Goal: Complete application form

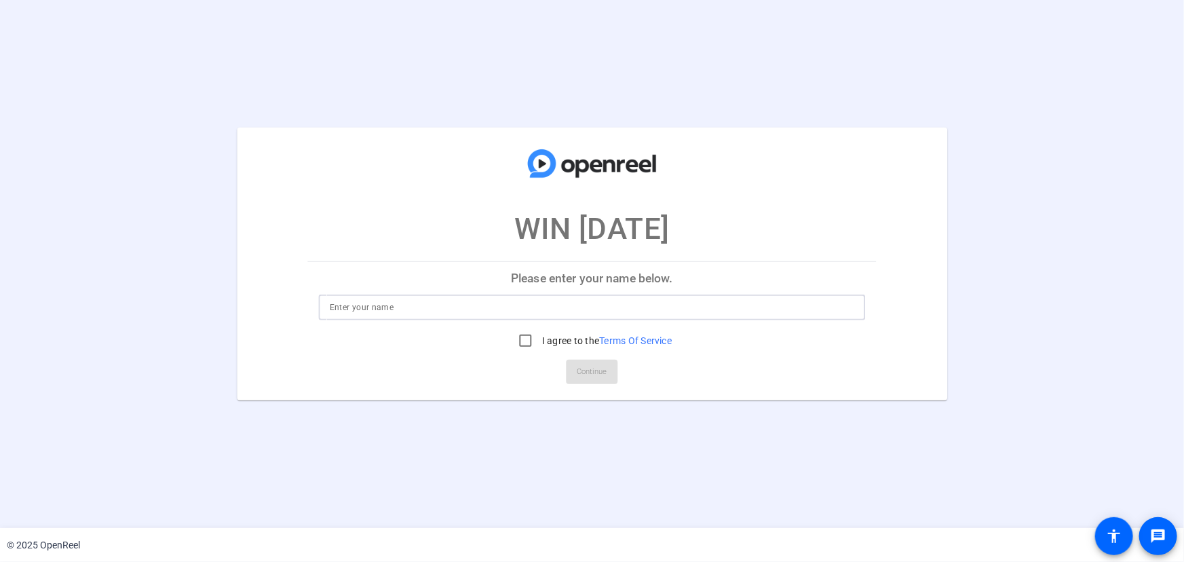
click at [378, 305] on input at bounding box center [592, 307] width 525 height 16
type input "[PERSON_NAME]"
click at [522, 344] on input "I agree to the Terms Of Service" at bounding box center [525, 340] width 27 height 27
checkbox input "true"
click at [576, 377] on span at bounding box center [593, 372] width 52 height 33
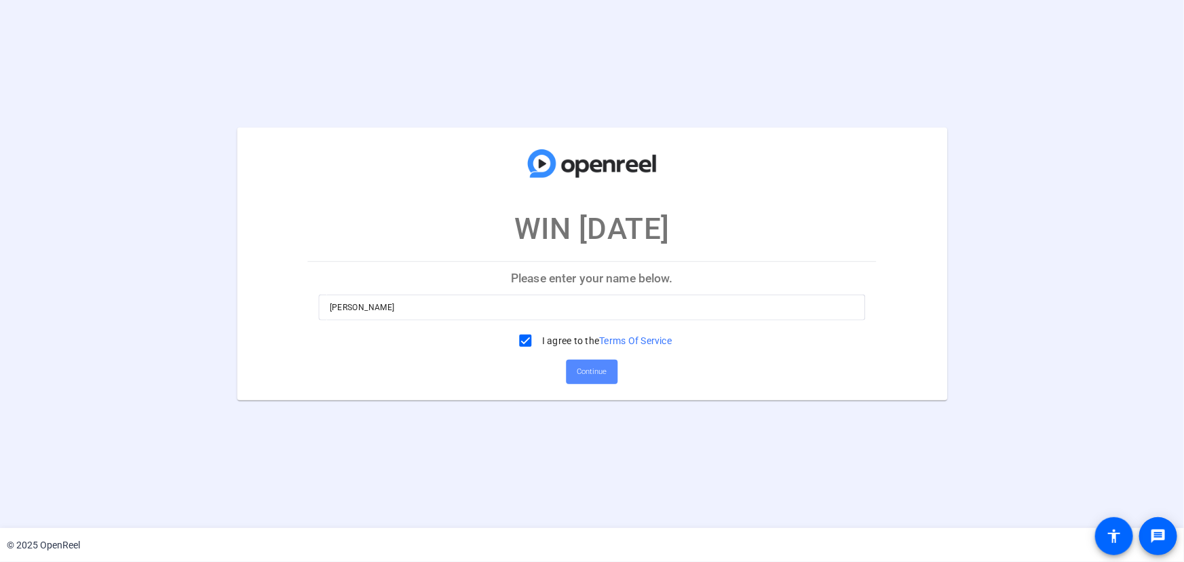
click at [576, 377] on span at bounding box center [593, 372] width 52 height 33
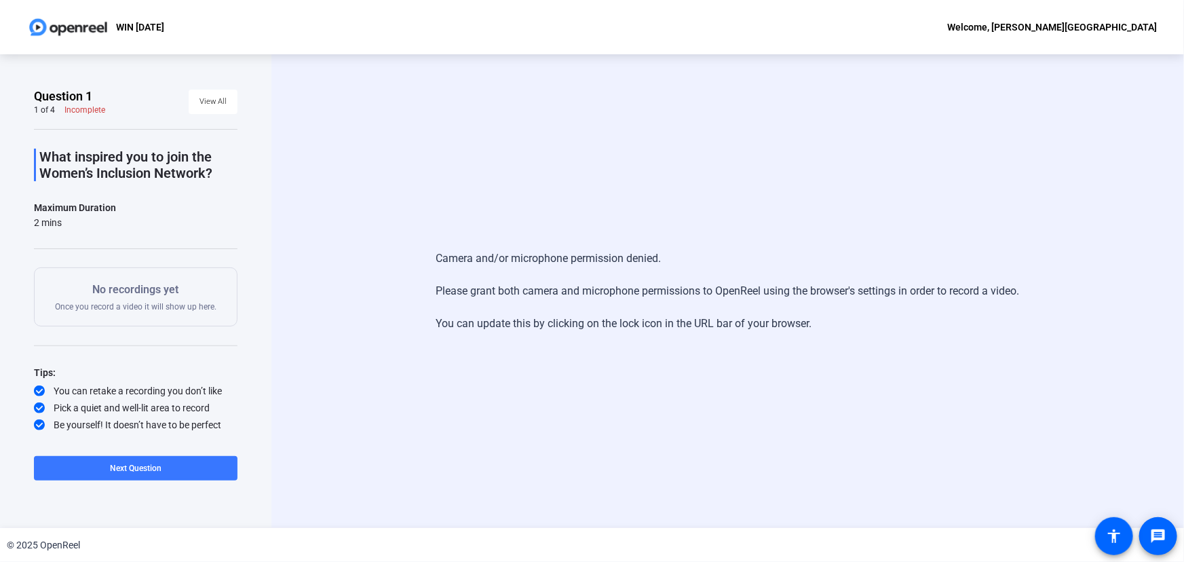
click at [143, 295] on p "No recordings yet" at bounding box center [136, 290] width 162 height 16
click at [214, 101] on span "View All" at bounding box center [213, 102] width 27 height 20
